Goal: Information Seeking & Learning: Learn about a topic

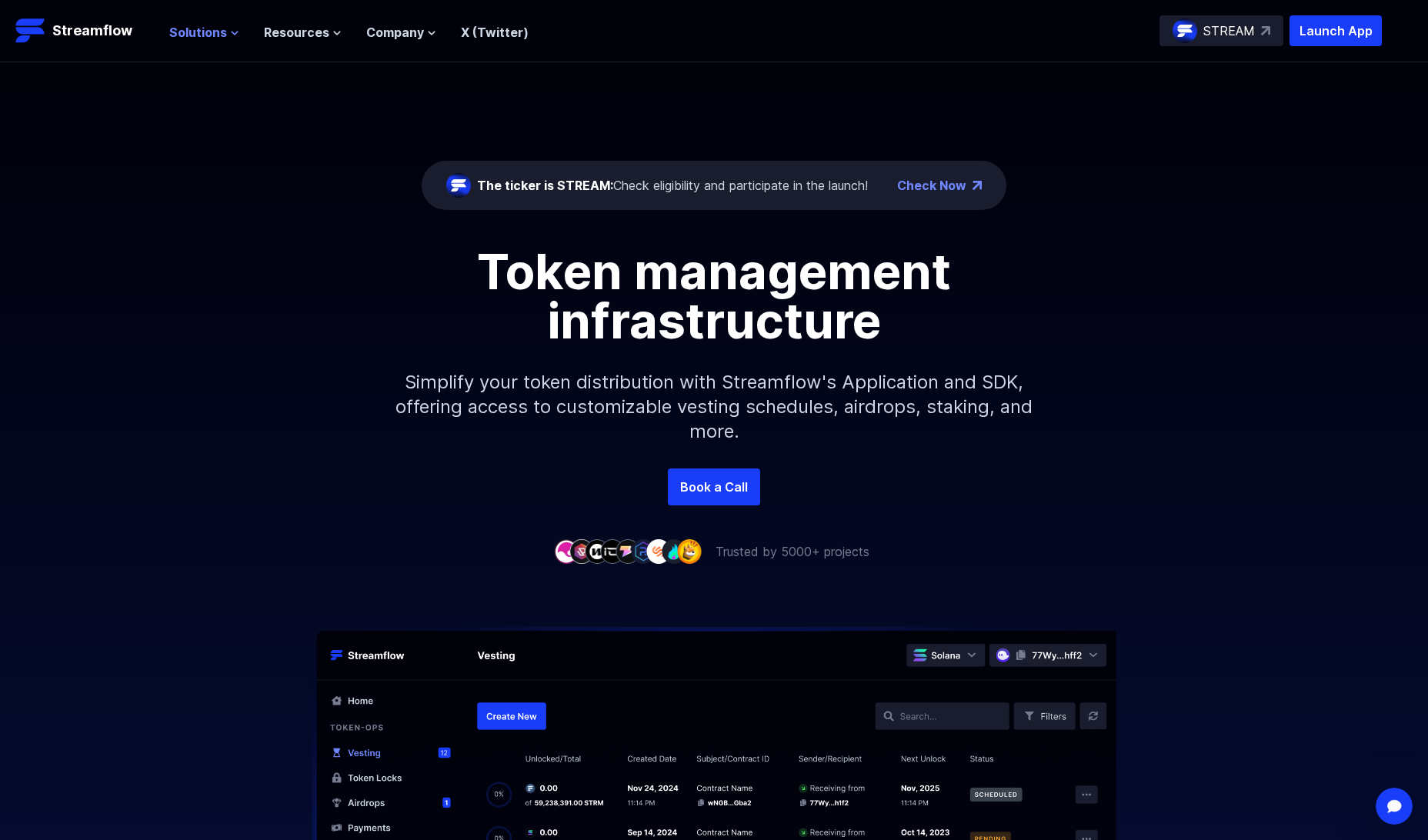
click at [203, 34] on span "Solutions" at bounding box center [198, 32] width 58 height 18
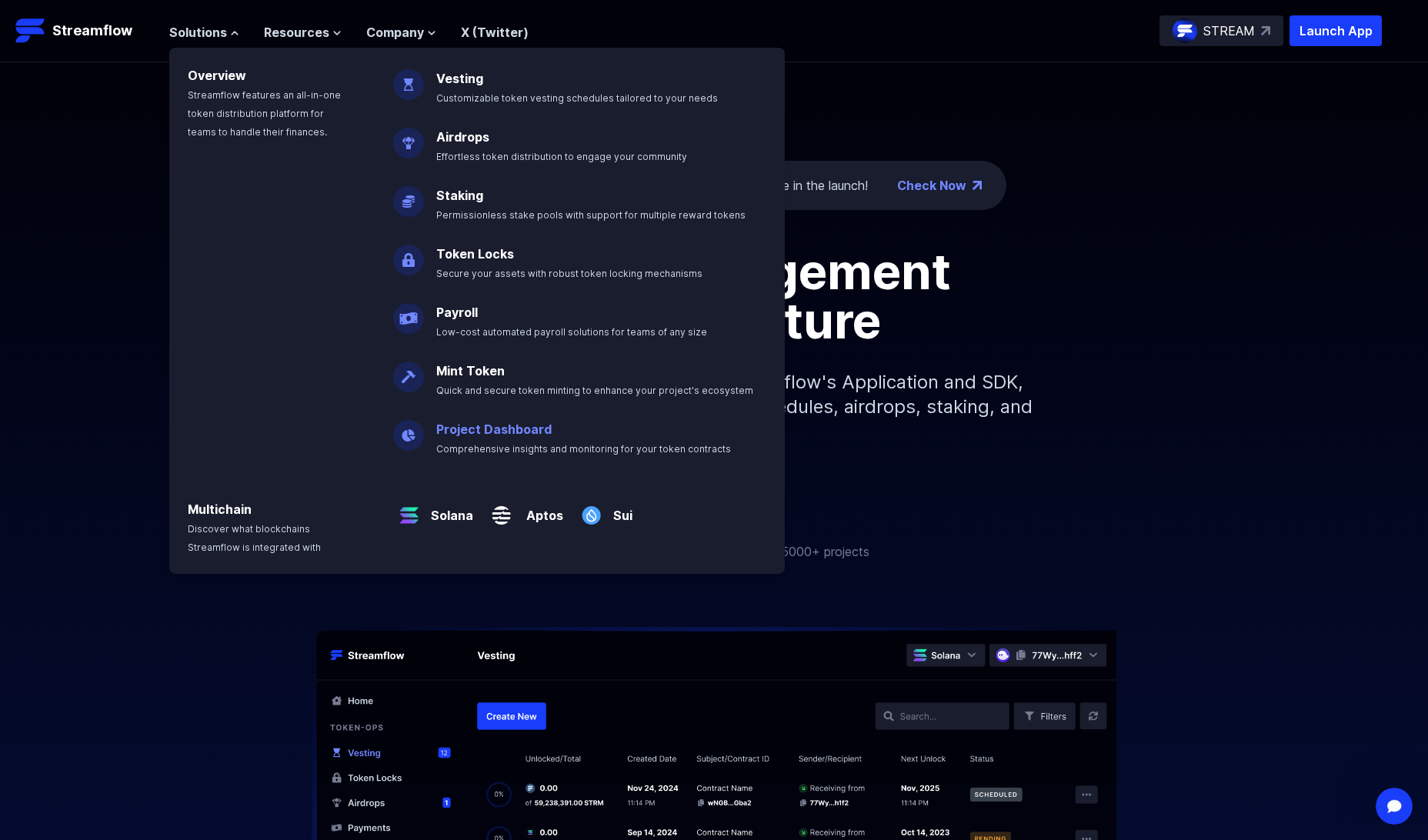
click at [477, 430] on link "Project Dashboard" at bounding box center [494, 429] width 115 height 16
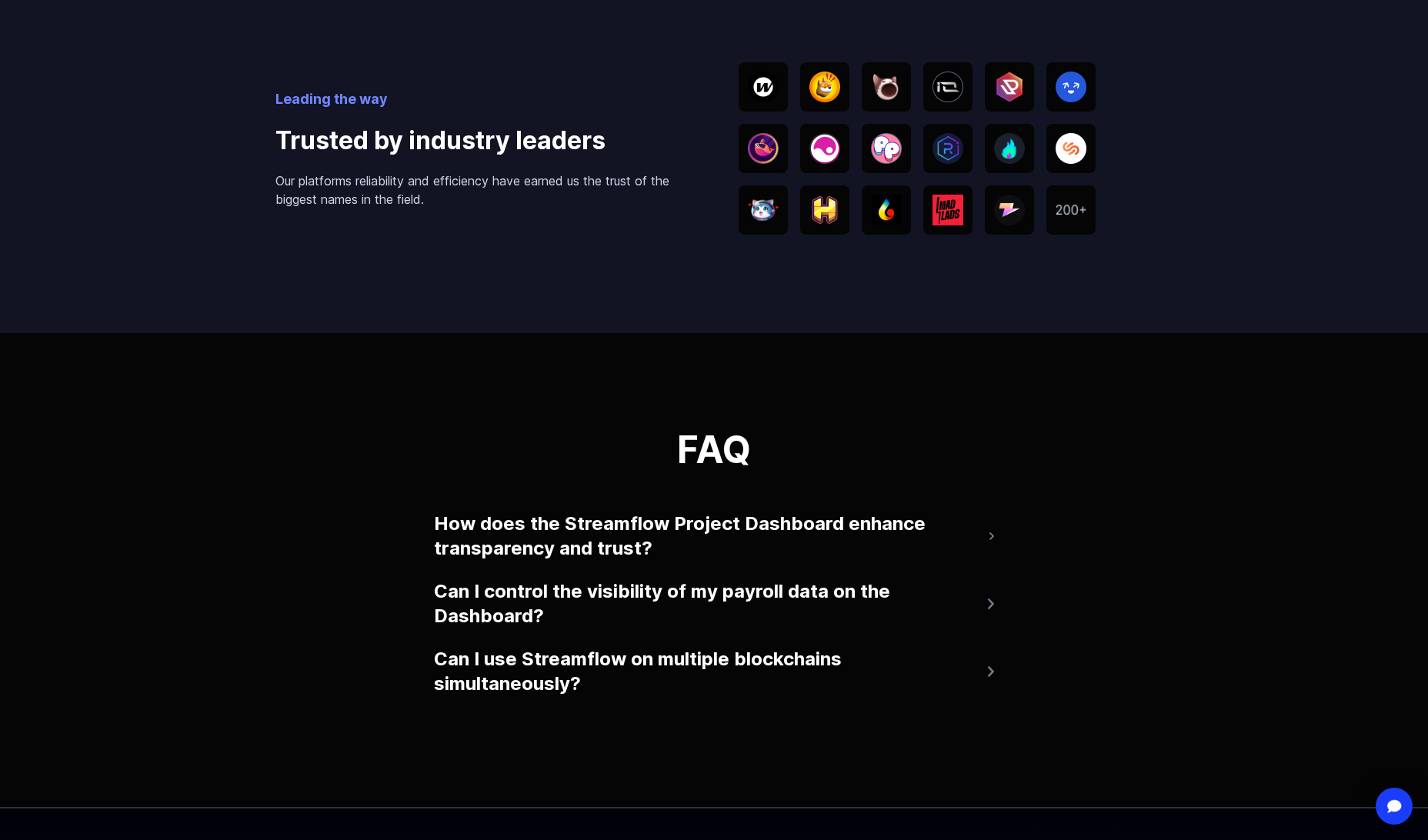
scroll to position [3154, 0]
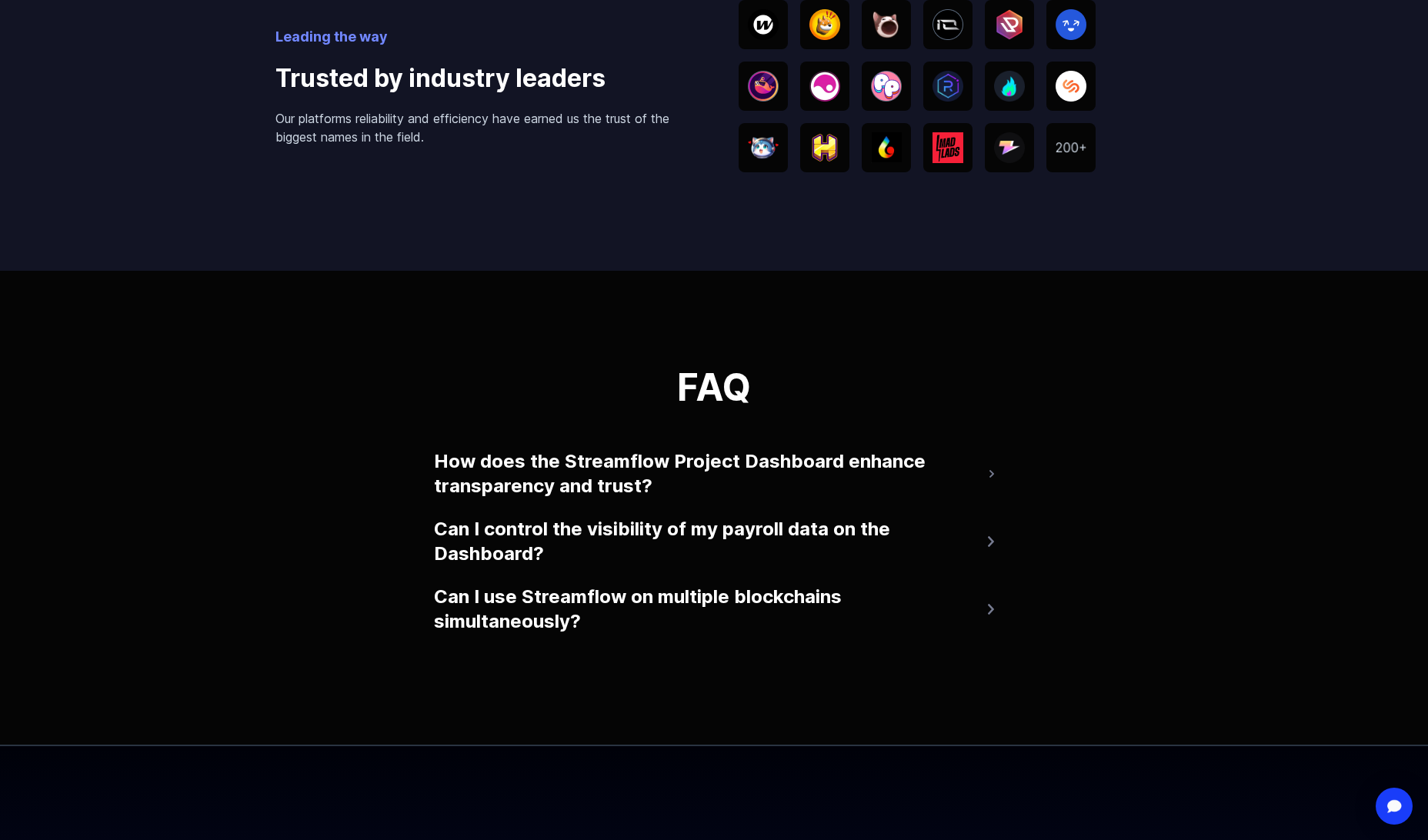
click at [991, 483] on button "How does the Streamflow Project Dashboard enhance transparency and trust?" at bounding box center [714, 474] width 560 height 61
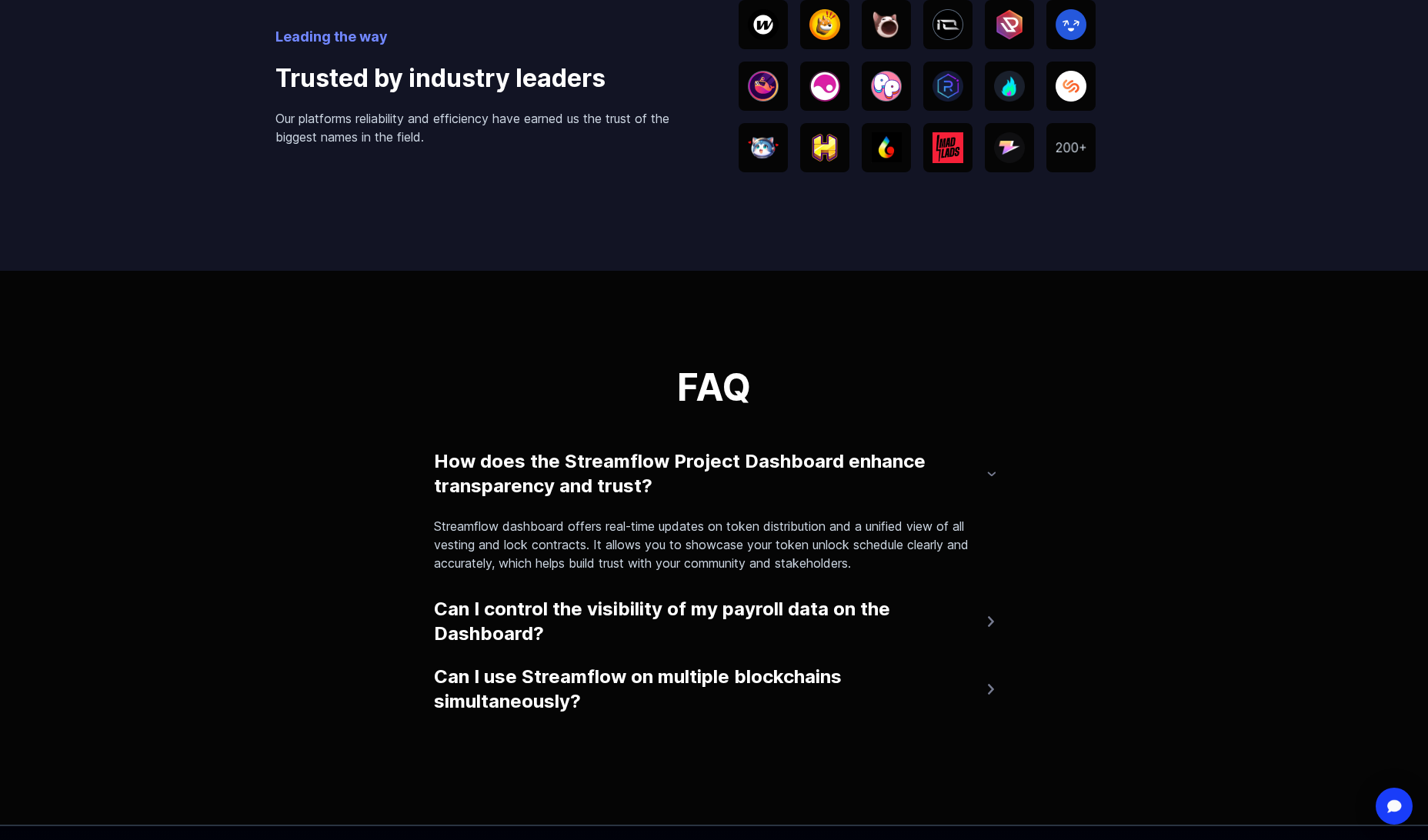
click at [982, 622] on button "Can I control the visibility of my payroll data on the Dashboard?" at bounding box center [714, 621] width 560 height 61
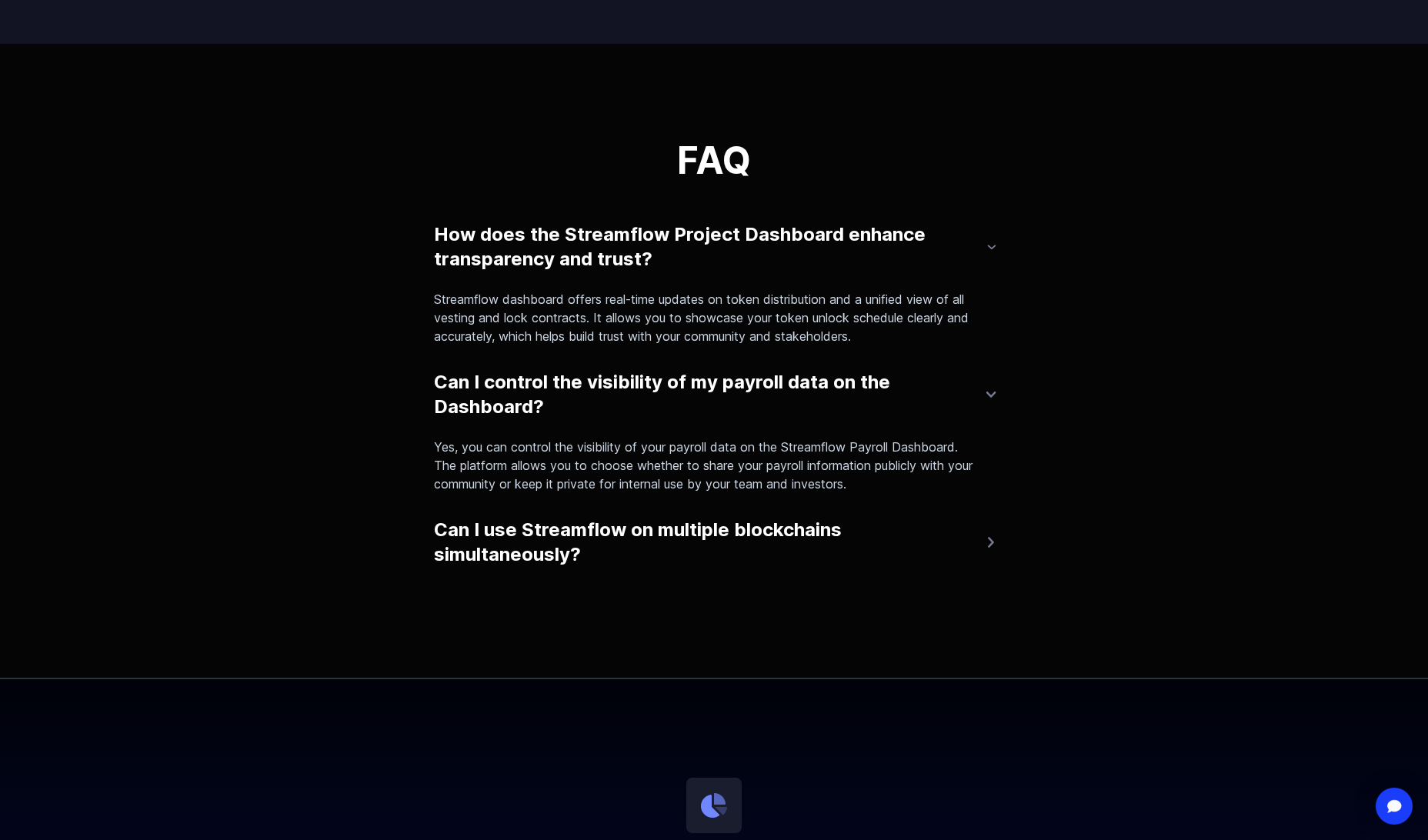
scroll to position [3385, 0]
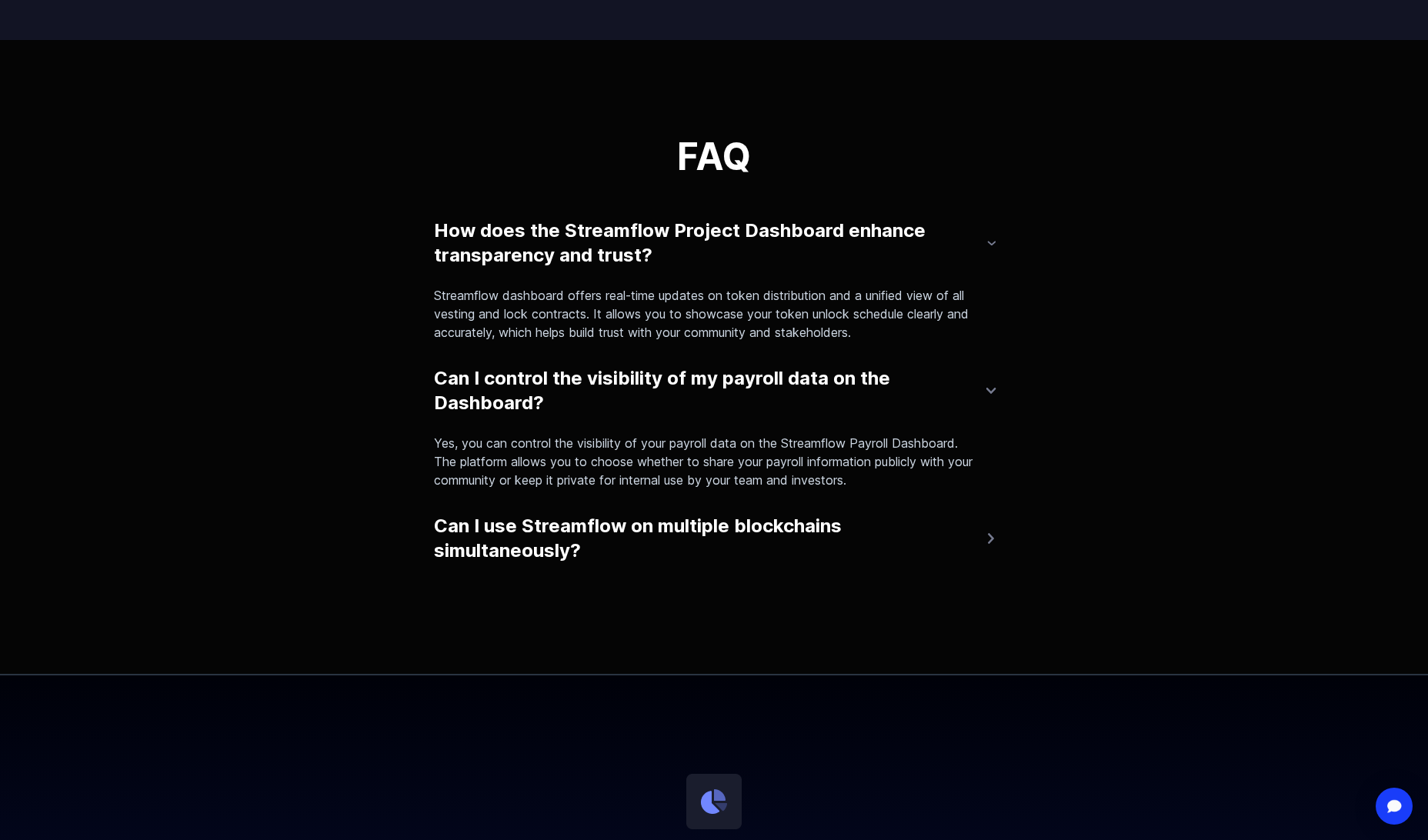
click at [987, 534] on img at bounding box center [990, 539] width 6 height 11
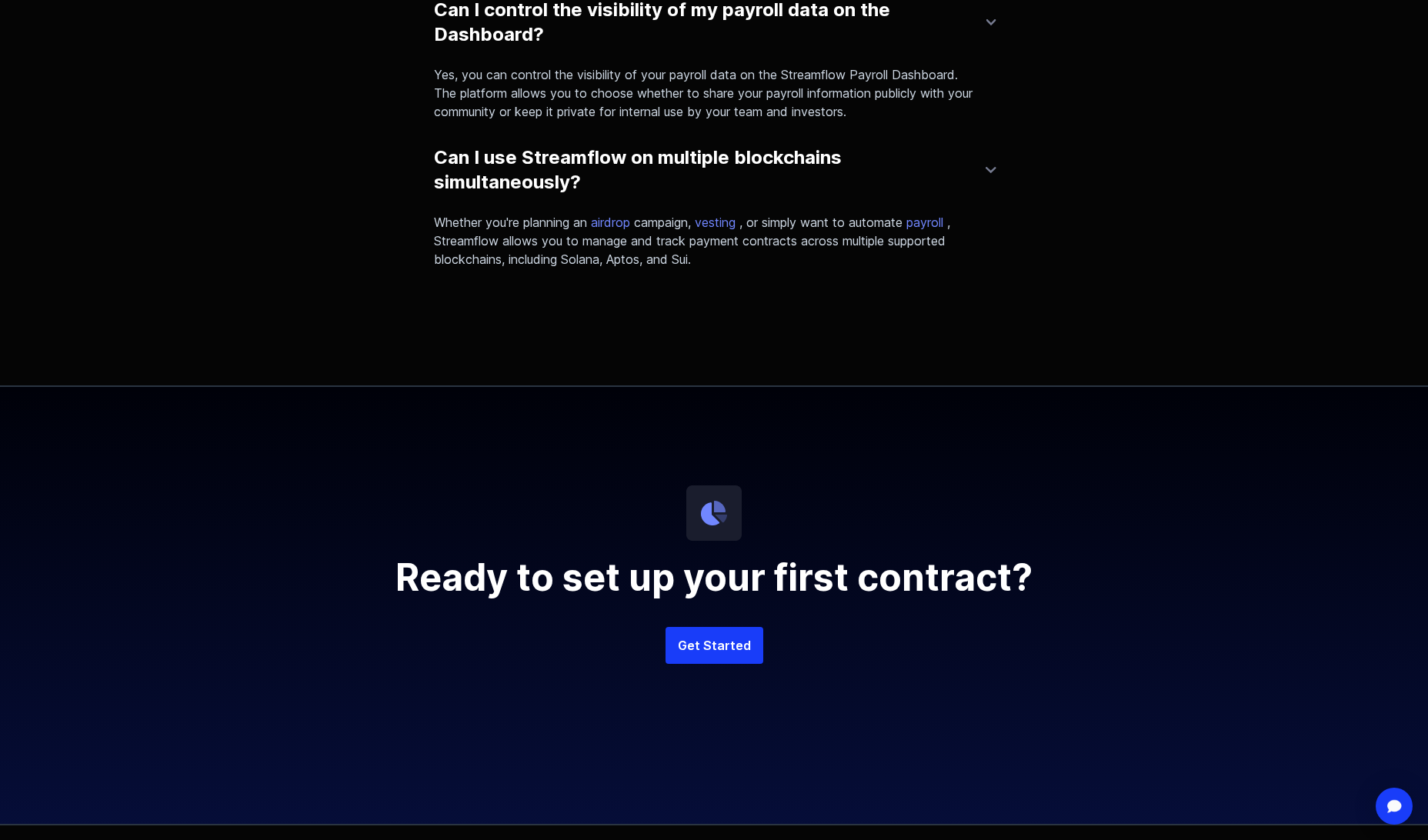
scroll to position [3769, 0]
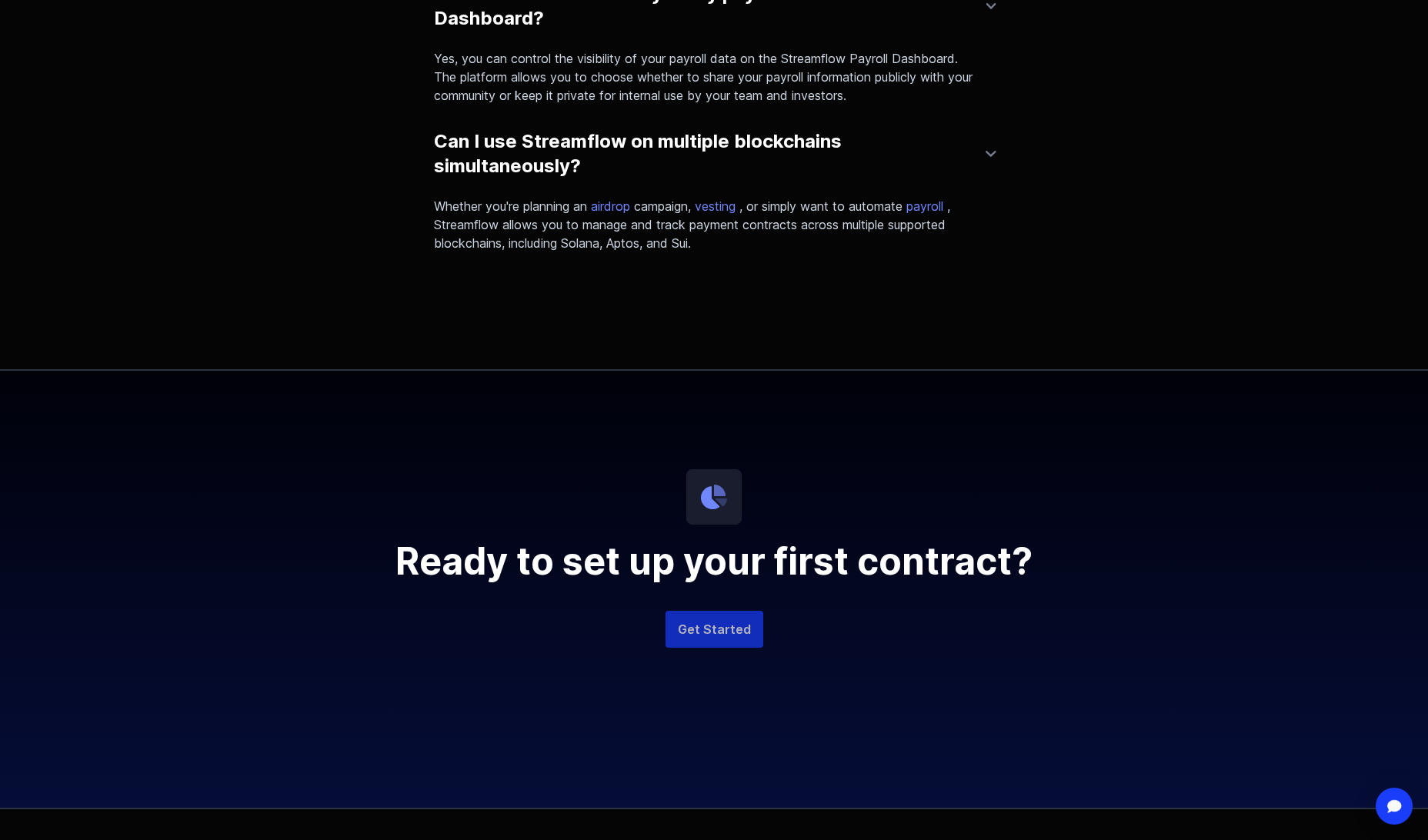
click at [727, 624] on link "Get Started" at bounding box center [714, 629] width 98 height 37
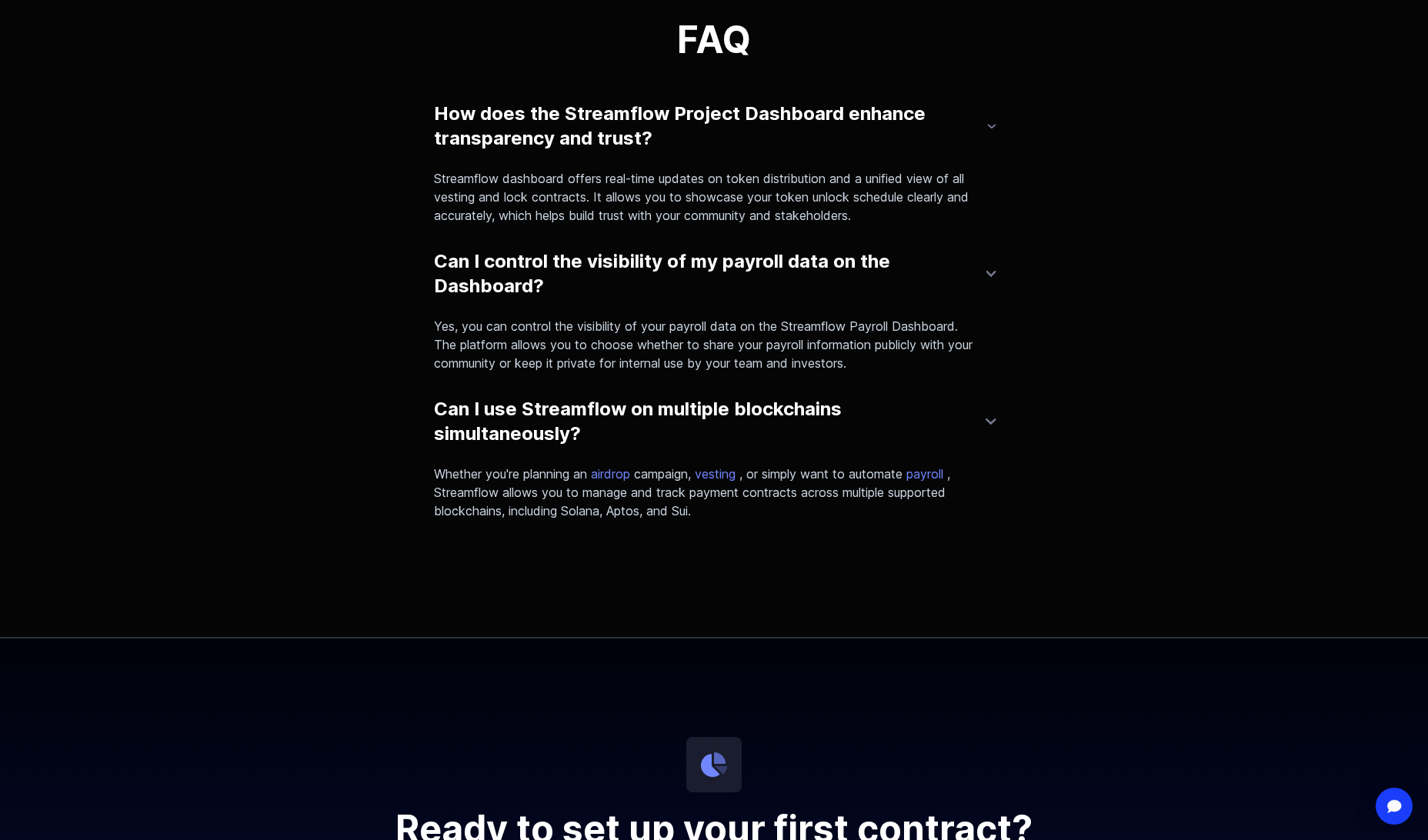
scroll to position [3462, 0]
